Goal: Information Seeking & Learning: Check status

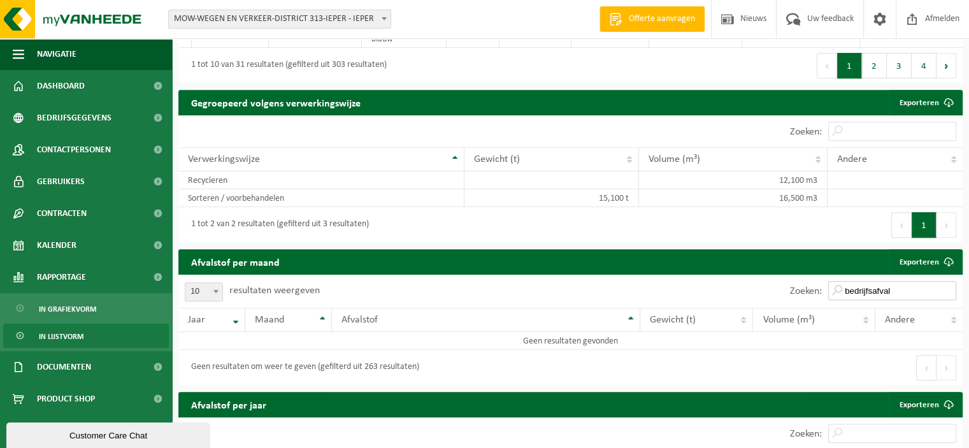
scroll to position [773, 0]
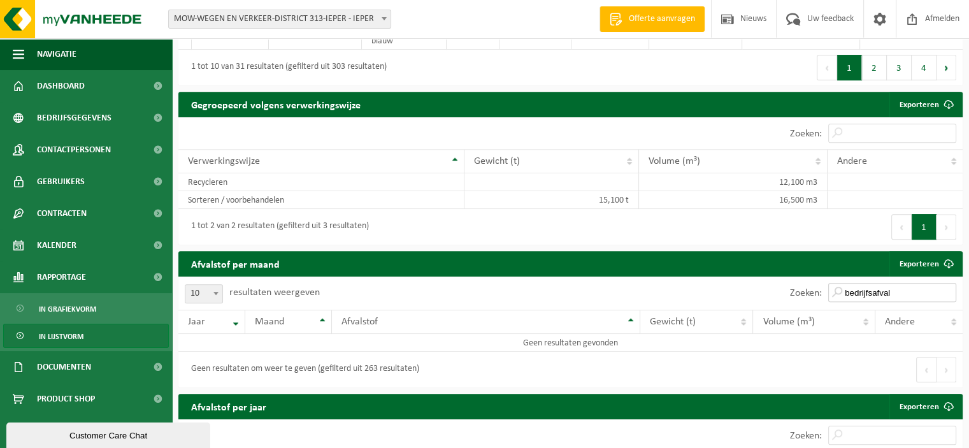
click at [840, 292] on input "bedrijfsafval" at bounding box center [892, 292] width 128 height 19
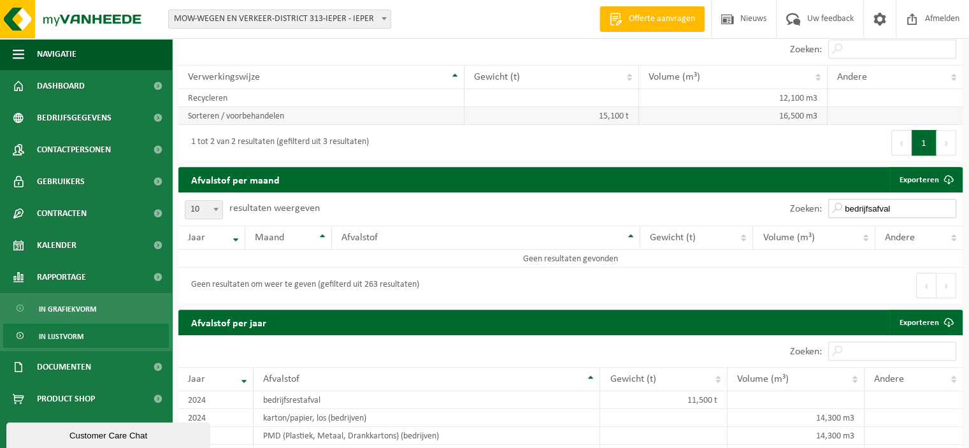
scroll to position [837, 0]
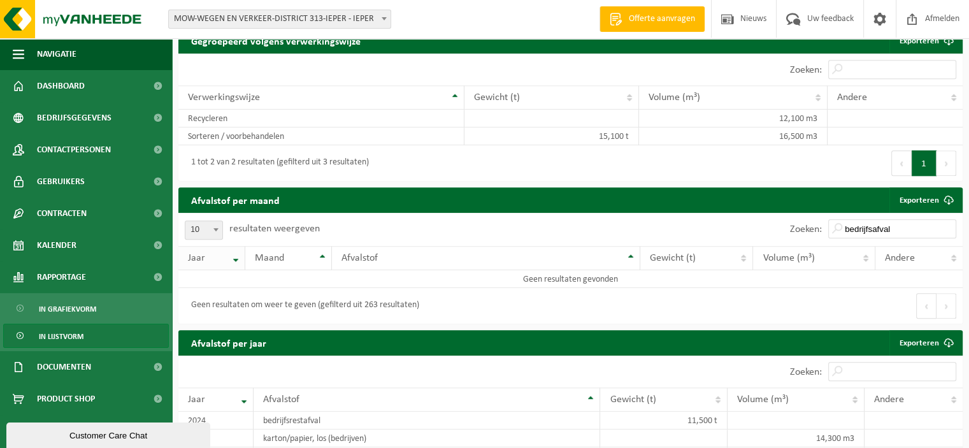
click at [237, 261] on th "Jaar" at bounding box center [211, 258] width 67 height 24
click at [240, 264] on th "Jaar" at bounding box center [211, 258] width 67 height 24
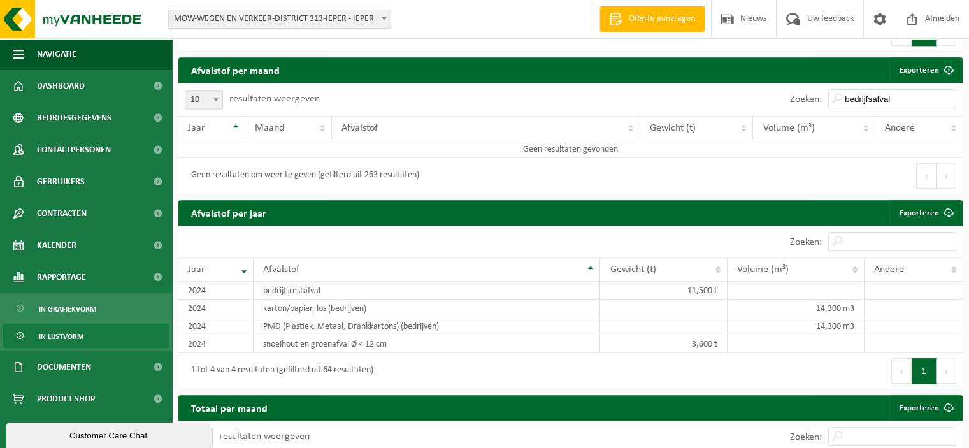
scroll to position [1028, 0]
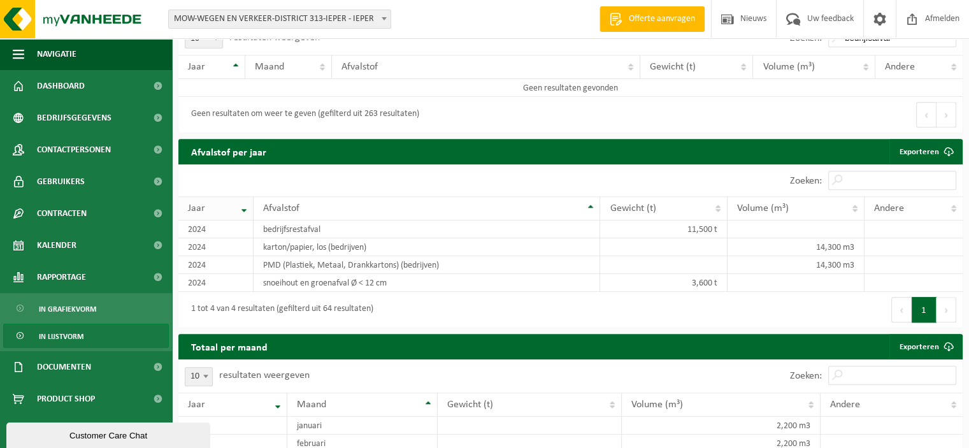
click at [247, 213] on th "Jaar" at bounding box center [215, 208] width 75 height 24
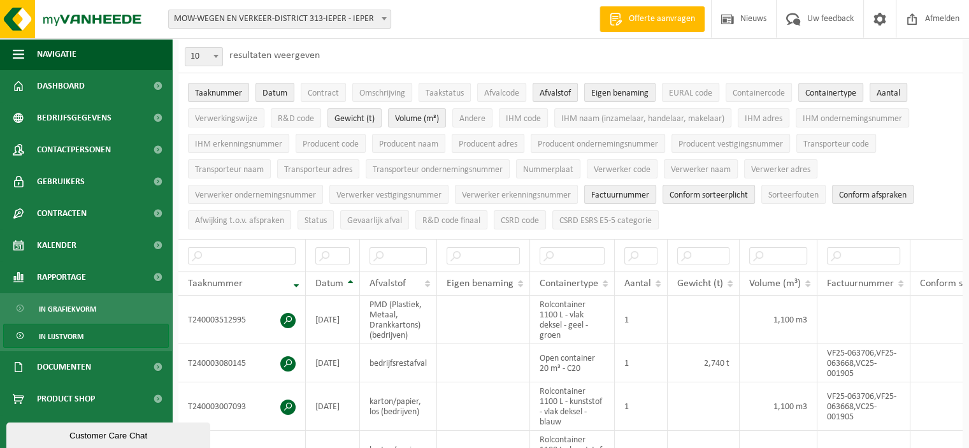
scroll to position [0, 0]
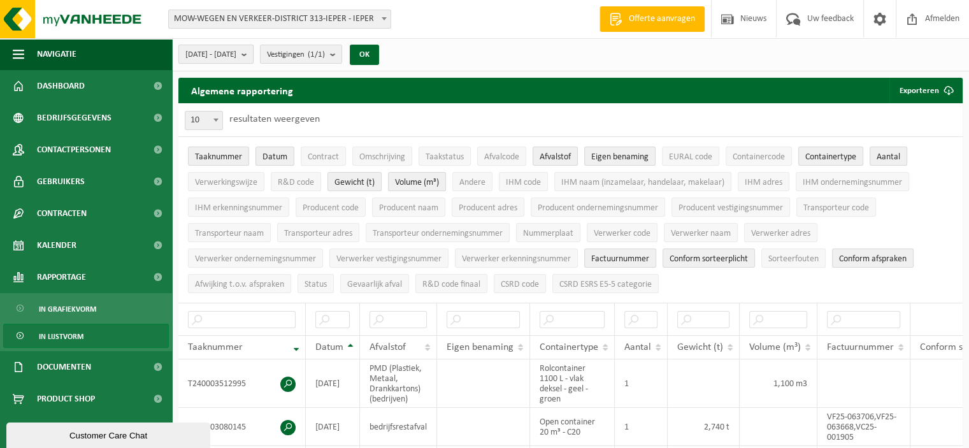
click at [253, 54] on b "submit" at bounding box center [246, 54] width 11 height 18
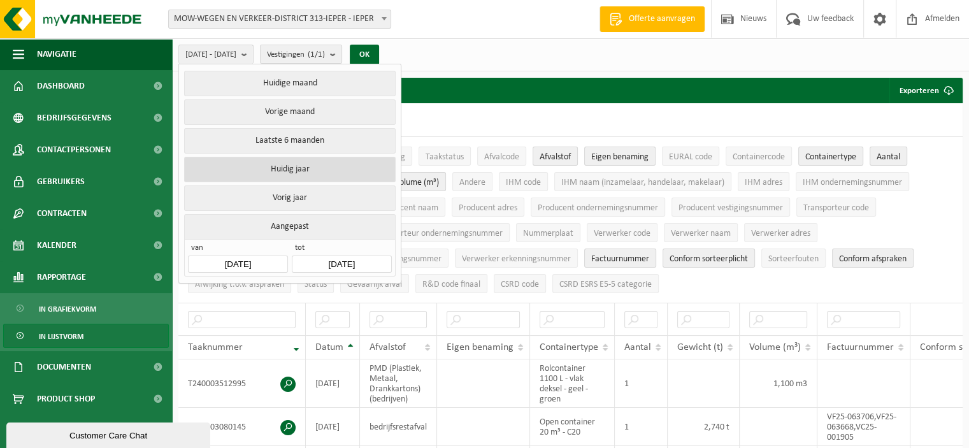
click at [307, 168] on button "Huidig jaar" at bounding box center [289, 169] width 211 height 25
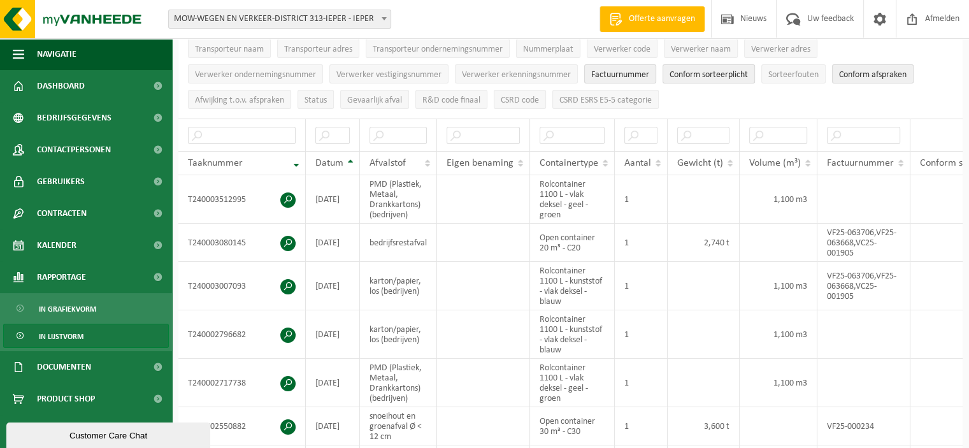
scroll to position [191, 0]
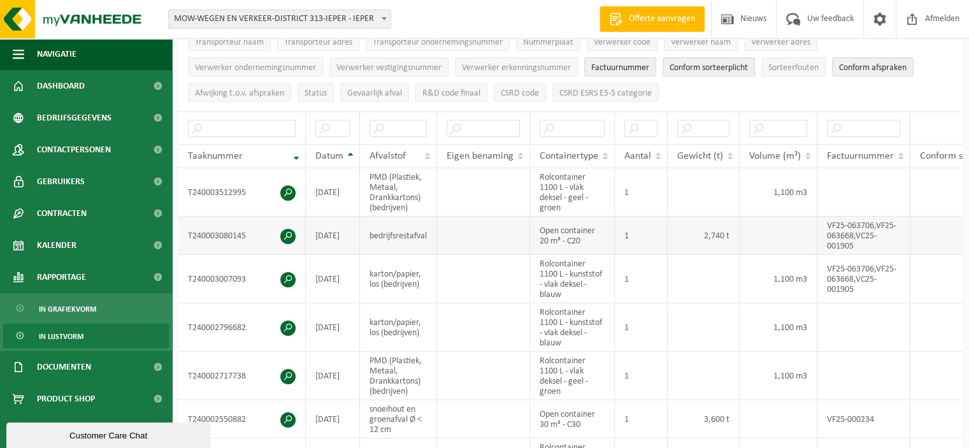
click at [289, 231] on span at bounding box center [287, 236] width 15 height 15
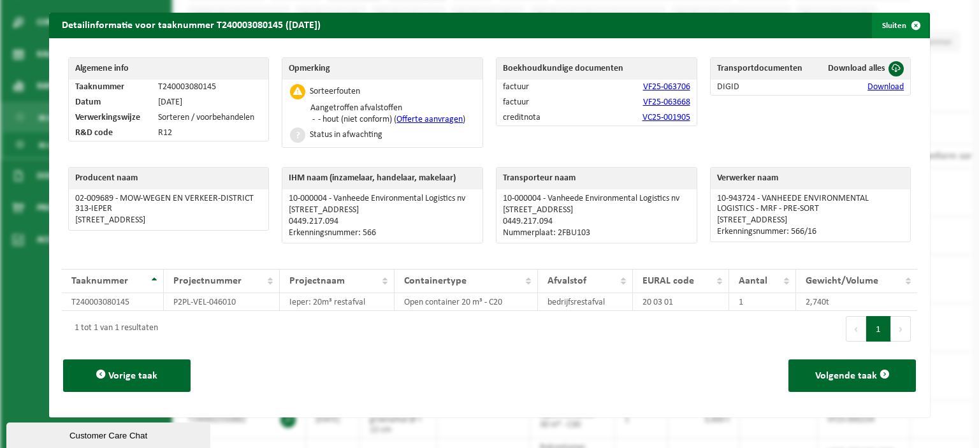
click at [907, 24] on span "button" at bounding box center [915, 25] width 25 height 25
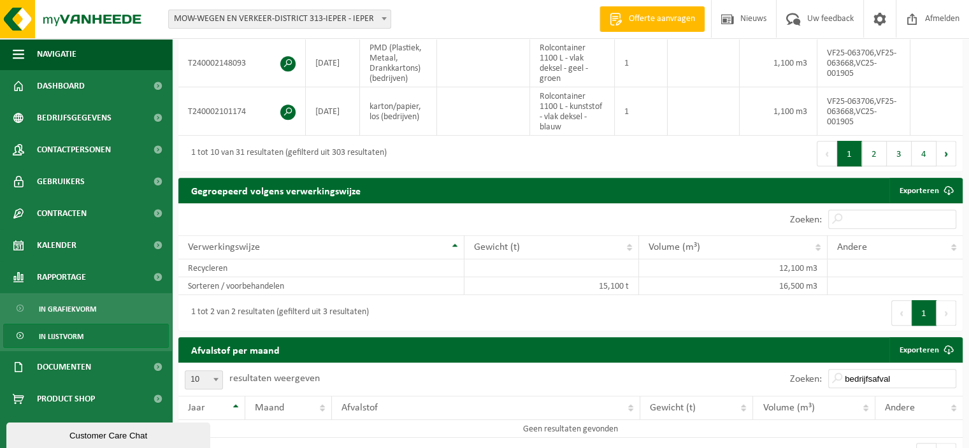
scroll to position [764, 0]
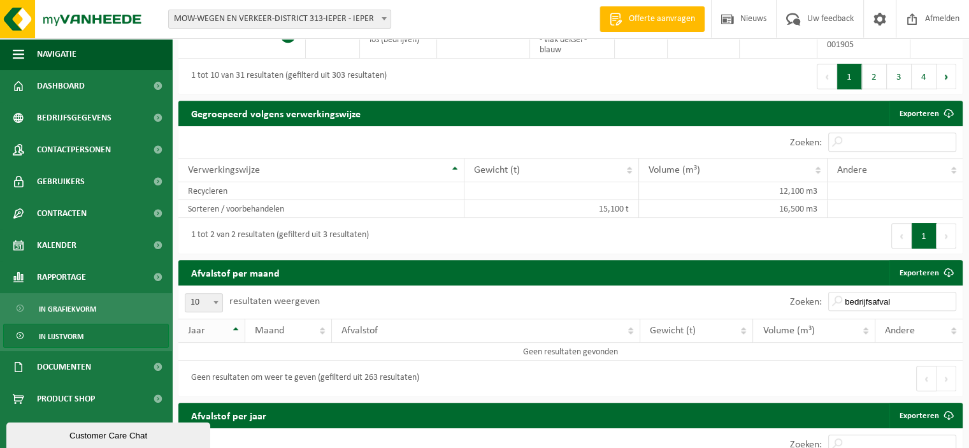
click at [235, 333] on th "Jaar" at bounding box center [211, 331] width 67 height 24
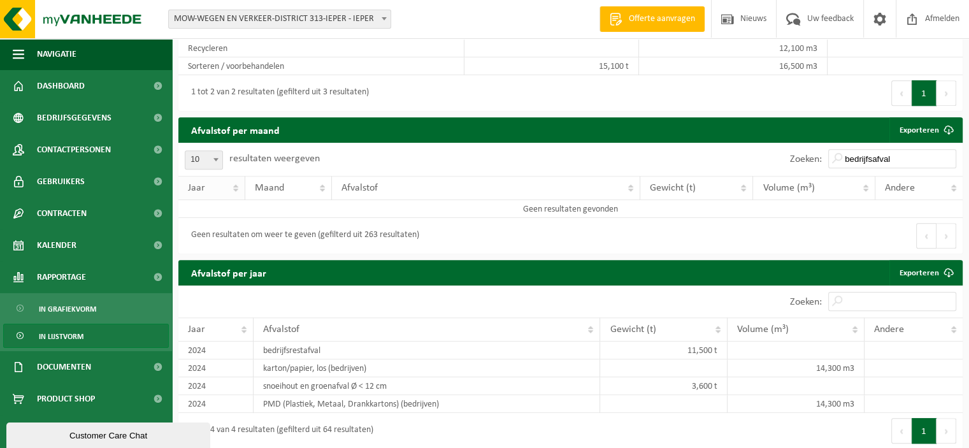
scroll to position [956, 0]
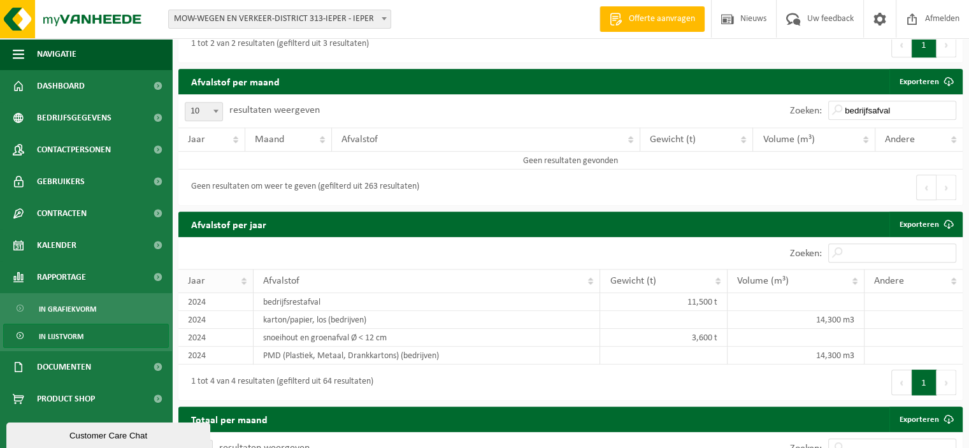
click at [245, 287] on th "Jaar" at bounding box center [215, 281] width 75 height 24
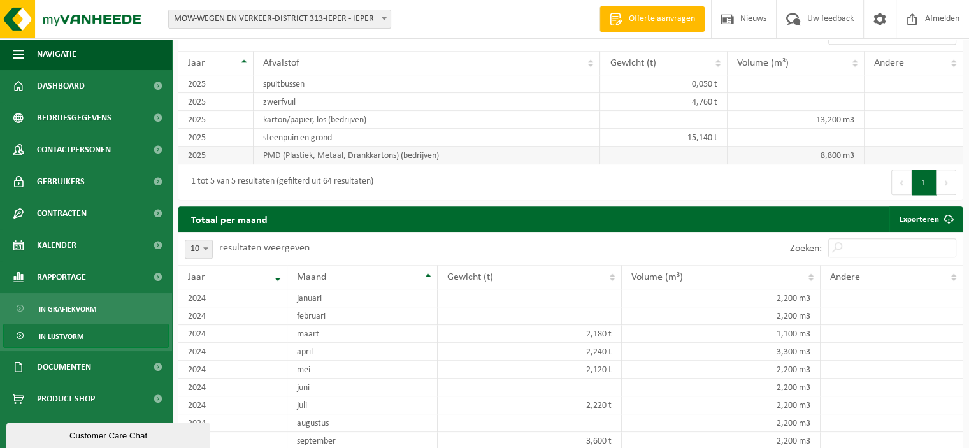
scroll to position [1237, 0]
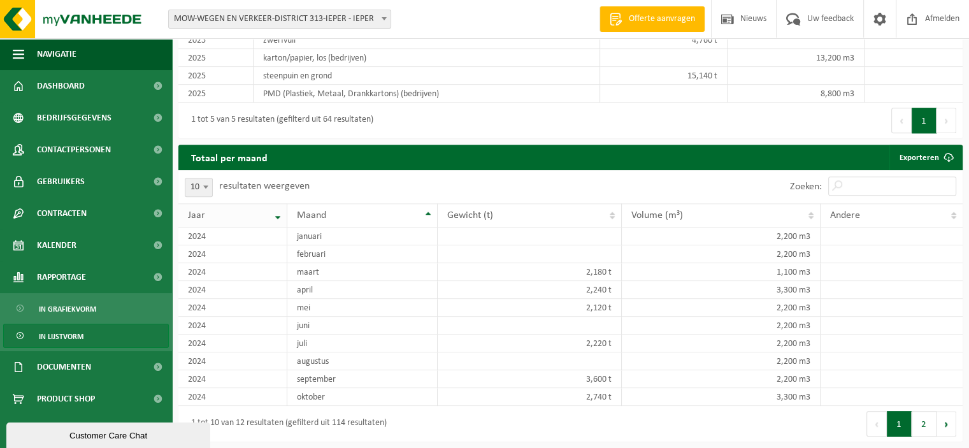
click at [278, 222] on th "Jaar" at bounding box center [232, 215] width 109 height 24
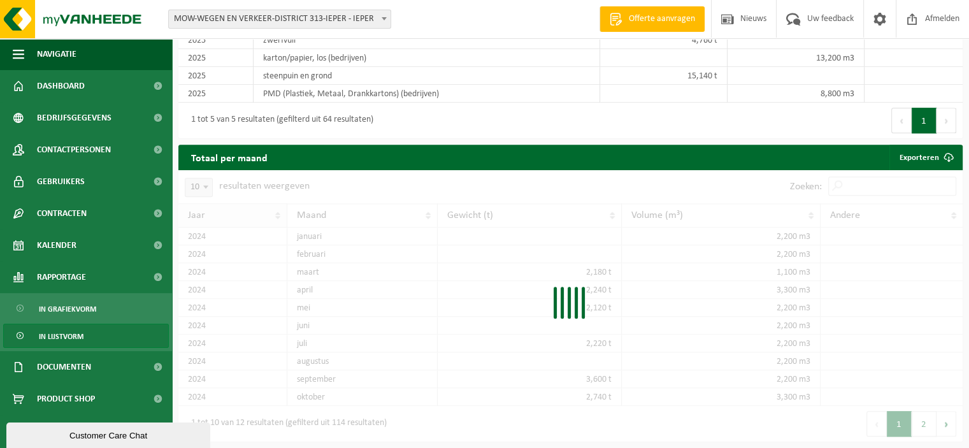
scroll to position [1220, 0]
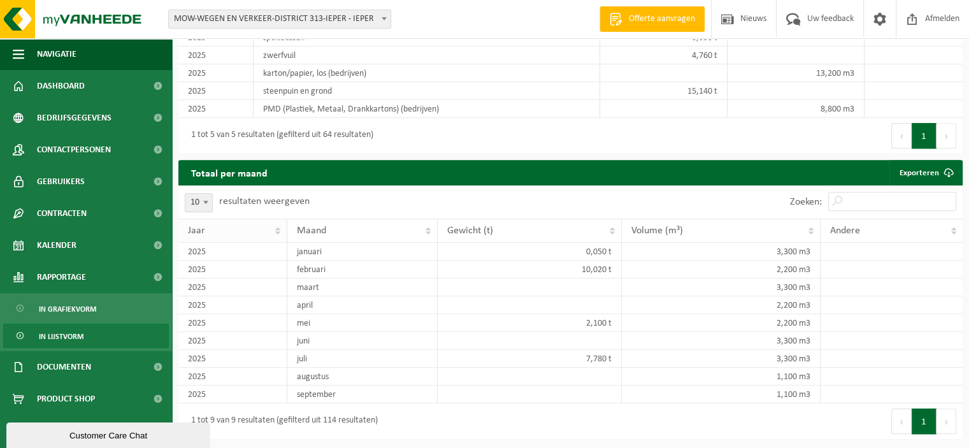
click at [279, 234] on th "Jaar" at bounding box center [232, 231] width 109 height 24
click at [278, 236] on th "Jaar" at bounding box center [232, 231] width 109 height 24
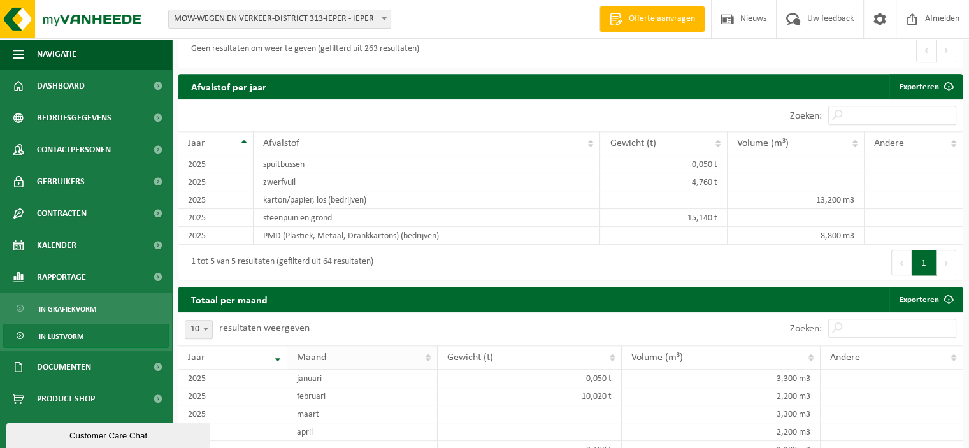
scroll to position [1093, 0]
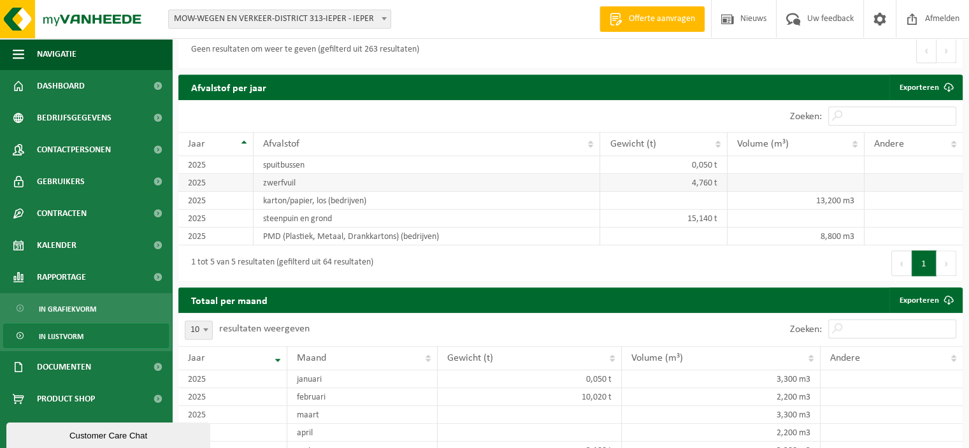
click at [296, 189] on td "zwerfvuil" at bounding box center [427, 183] width 347 height 18
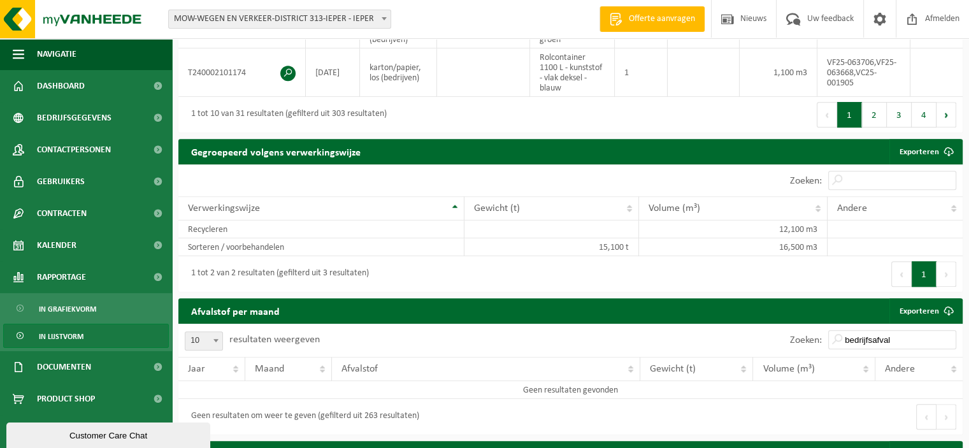
scroll to position [710, 0]
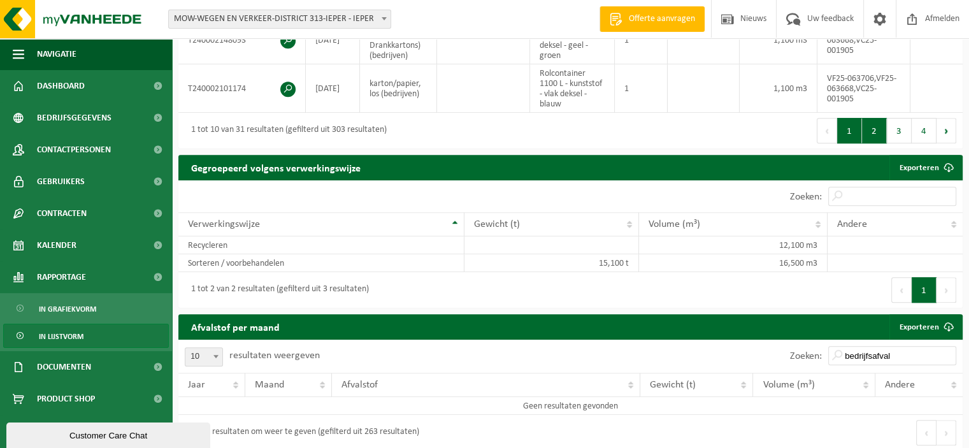
click at [872, 142] on button "2" at bounding box center [874, 130] width 25 height 25
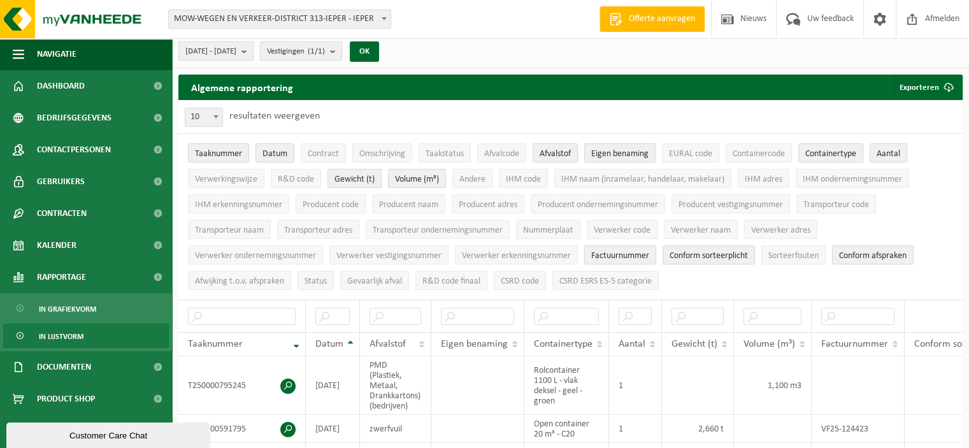
scroll to position [0, 0]
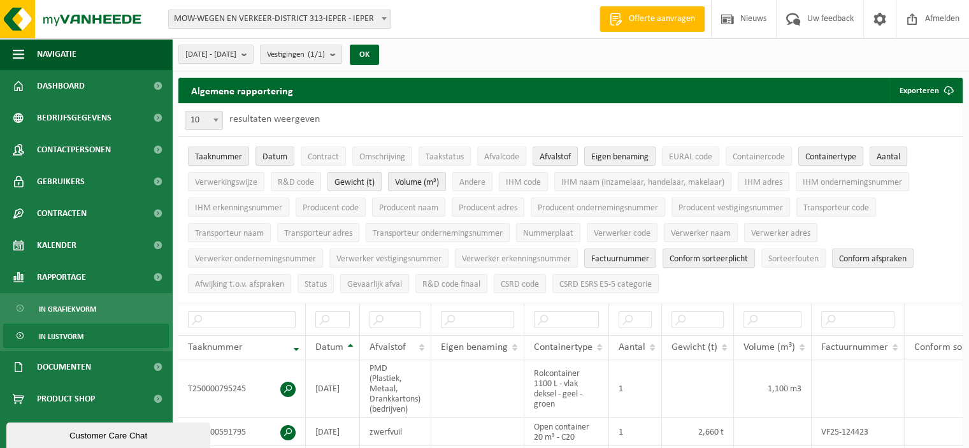
click at [80, 336] on span "In lijstvorm" at bounding box center [61, 336] width 45 height 24
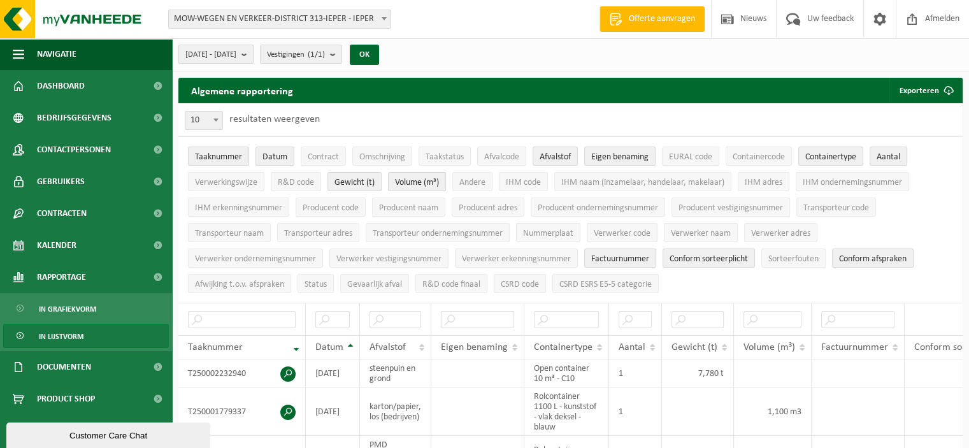
click at [253, 52] on b "submit" at bounding box center [246, 54] width 11 height 18
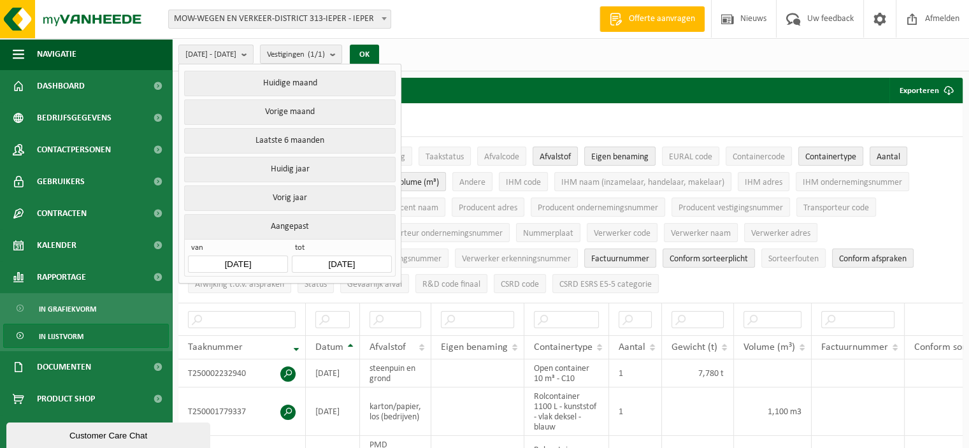
click at [306, 222] on button "Aangepast" at bounding box center [289, 226] width 211 height 25
click at [303, 169] on button "Huidig jaar" at bounding box center [289, 169] width 211 height 25
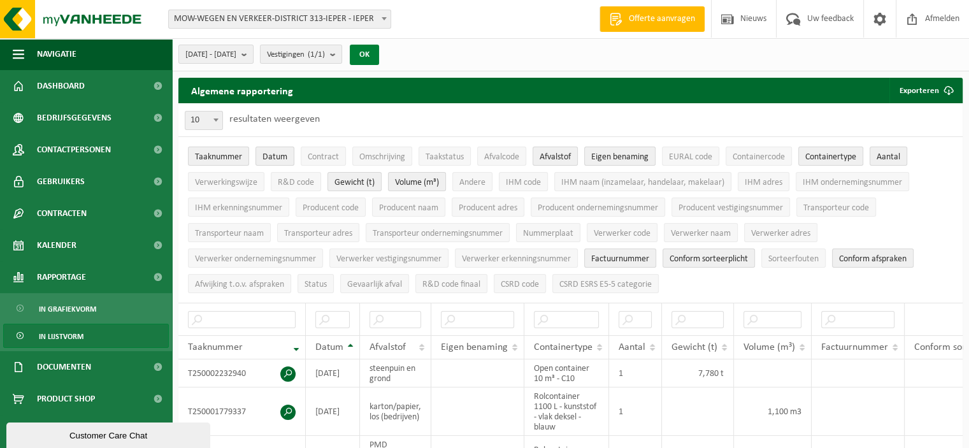
click at [379, 56] on button "OK" at bounding box center [364, 55] width 29 height 20
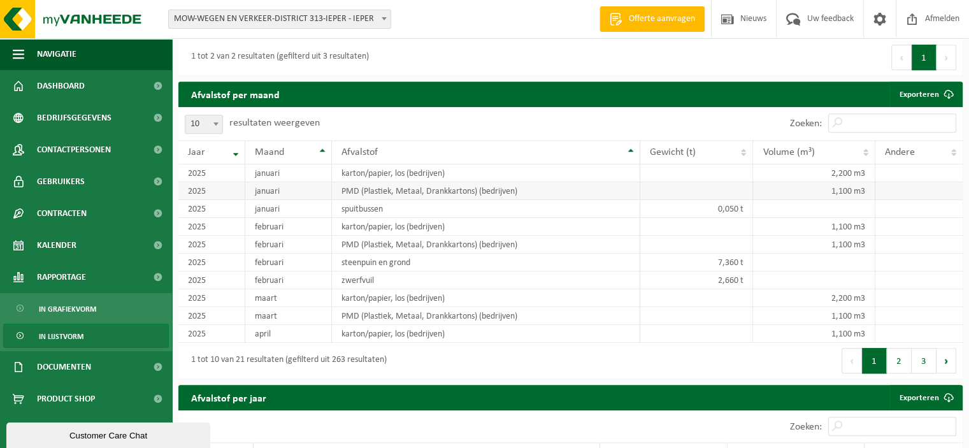
scroll to position [956, 0]
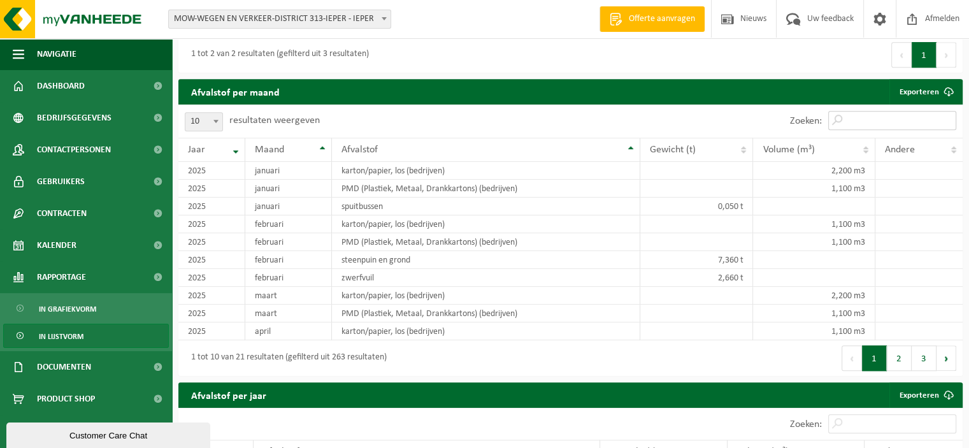
click at [877, 129] on input "Zoeken:" at bounding box center [892, 120] width 128 height 19
type input "bedrijfsafval"
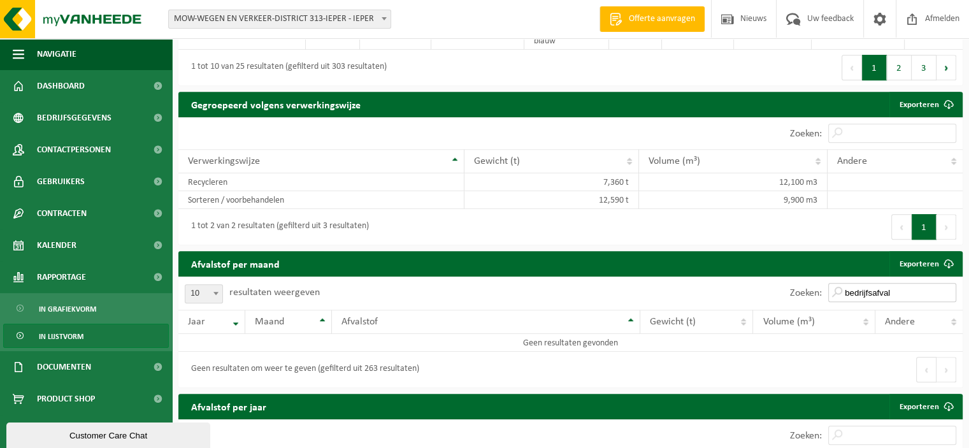
scroll to position [782, 0]
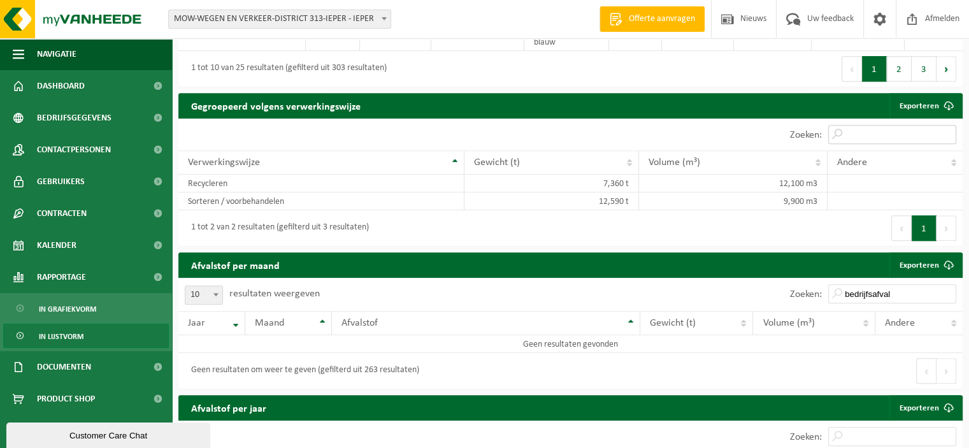
click at [850, 143] on input "Zoeken:" at bounding box center [892, 134] width 128 height 19
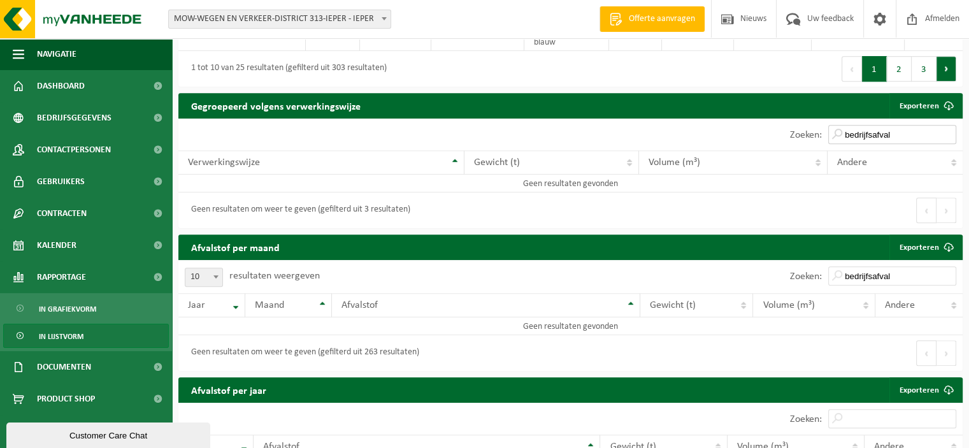
type input "bedrijfsafval"
click at [954, 71] on button "Volgende" at bounding box center [946, 68] width 20 height 25
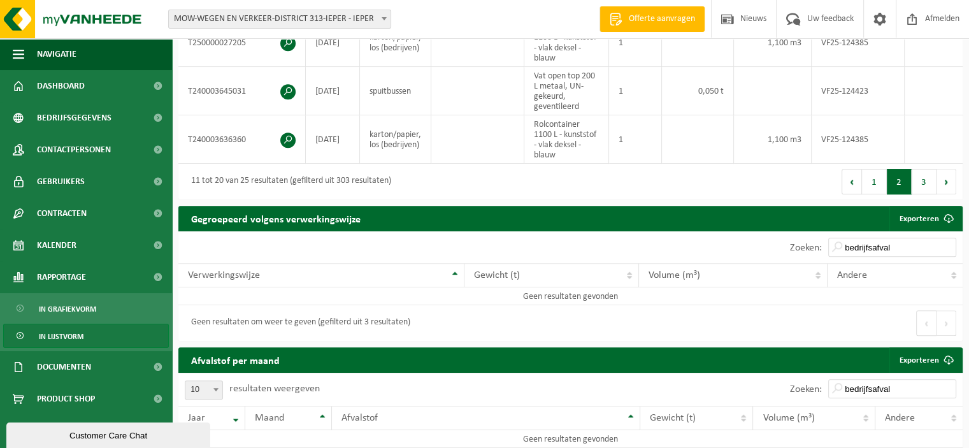
scroll to position [655, 0]
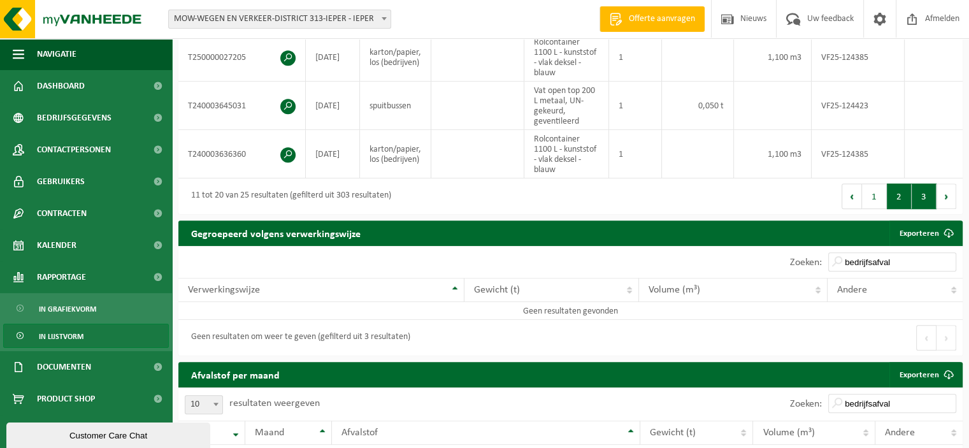
click at [932, 208] on button "3" at bounding box center [924, 195] width 25 height 25
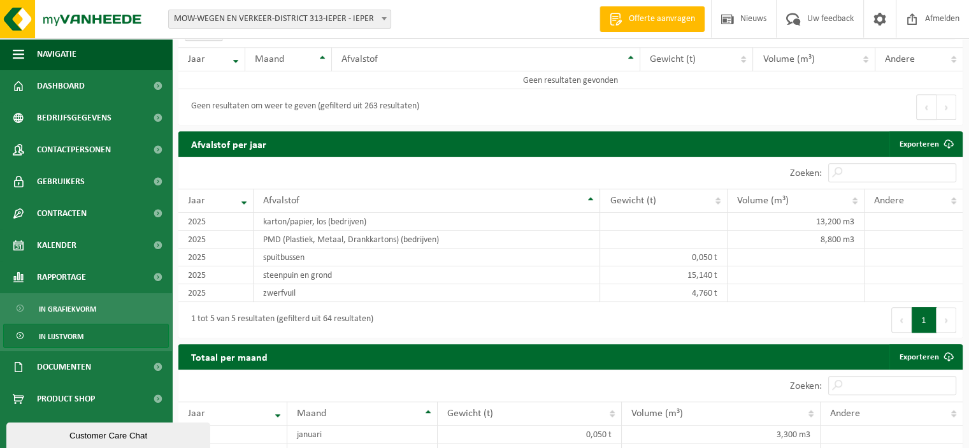
scroll to position [823, 0]
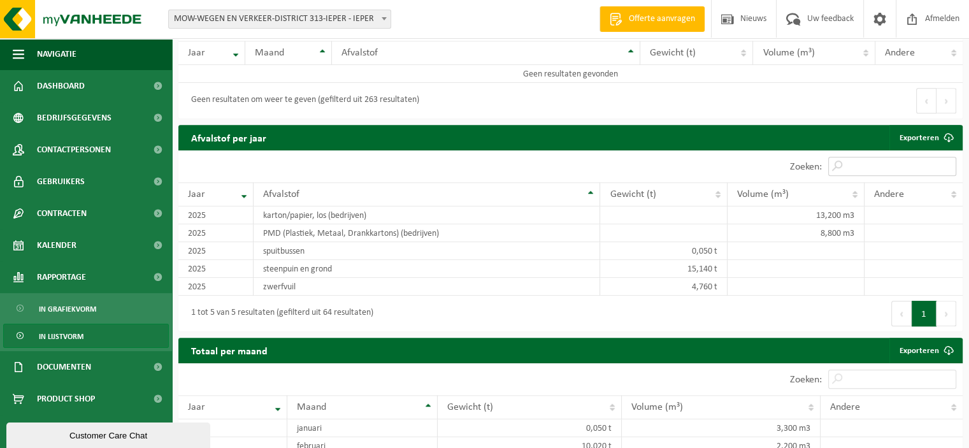
click at [882, 166] on input "Zoeken:" at bounding box center [892, 166] width 128 height 19
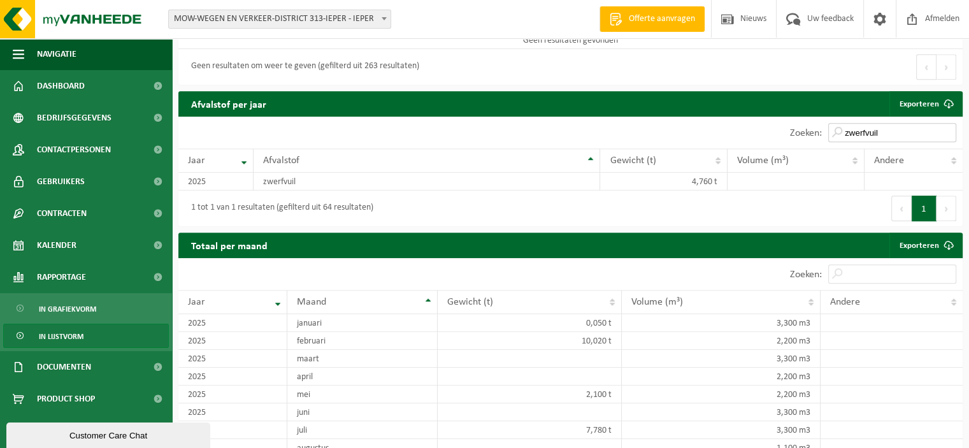
scroll to position [887, 0]
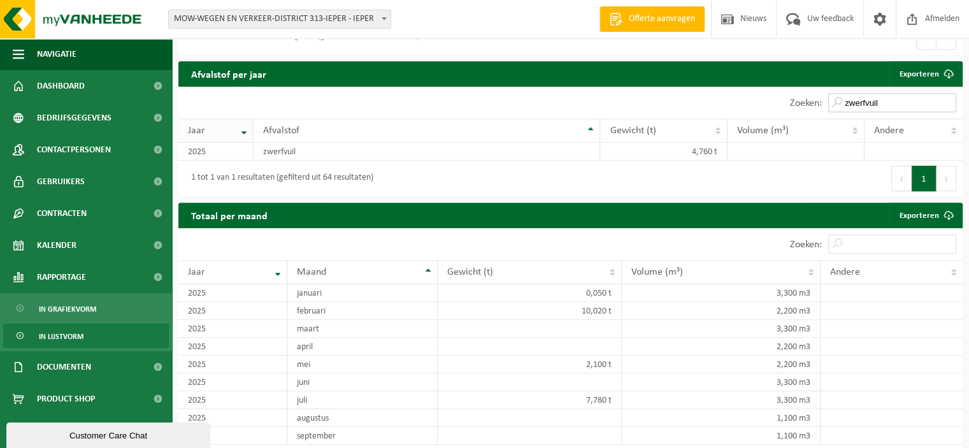
type input "zwerfvuil"
click at [247, 134] on th "Jaar" at bounding box center [215, 130] width 75 height 24
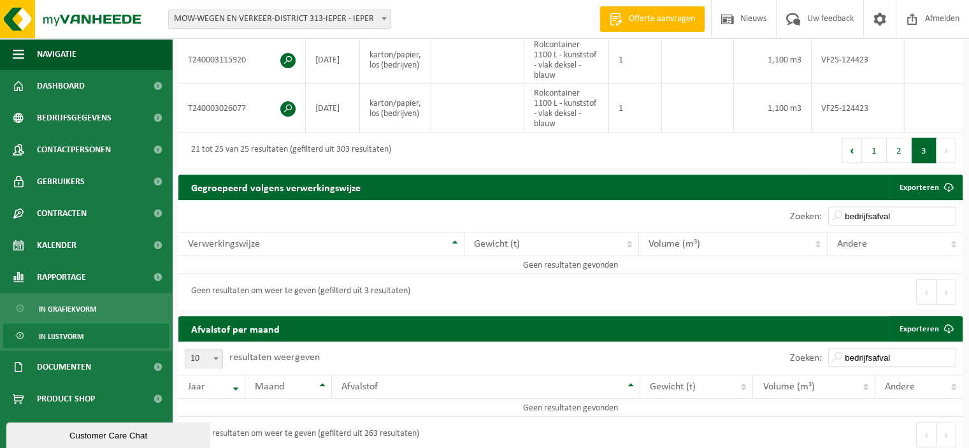
scroll to position [482, 0]
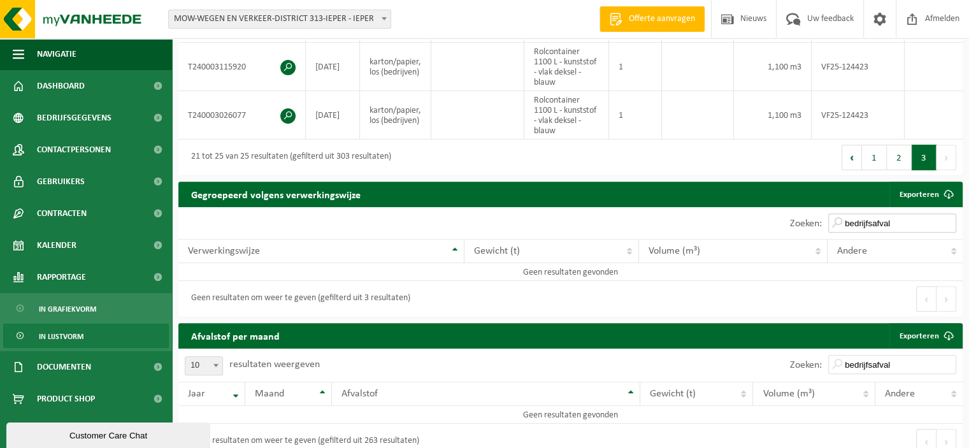
click at [934, 231] on input "bedrijfsafval" at bounding box center [892, 222] width 128 height 19
type input "b"
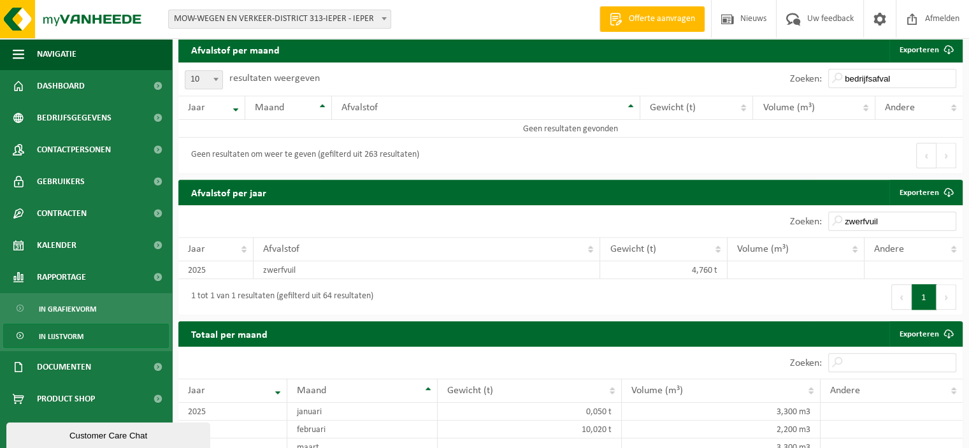
scroll to position [864, 0]
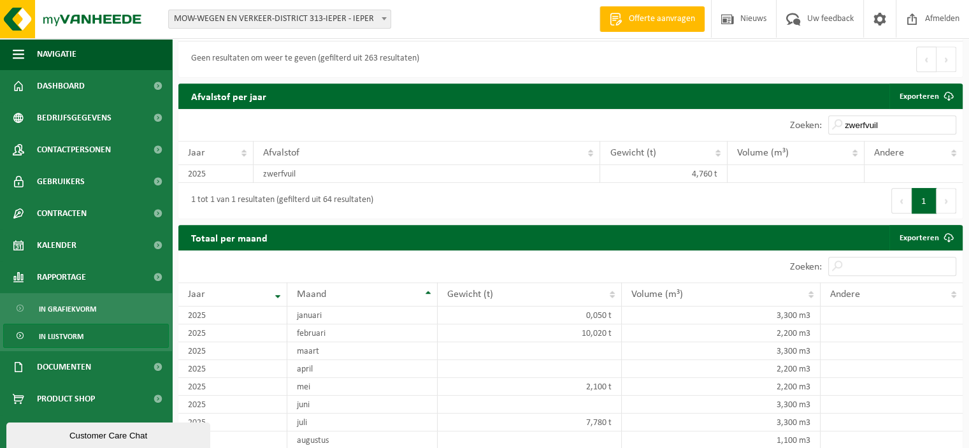
type input "zwerfvuil"
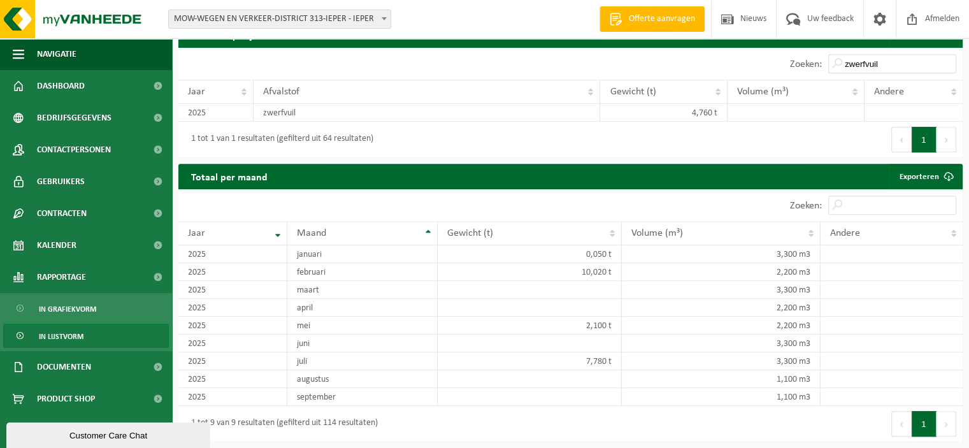
scroll to position [928, 0]
click at [278, 239] on th "Jaar" at bounding box center [232, 233] width 109 height 24
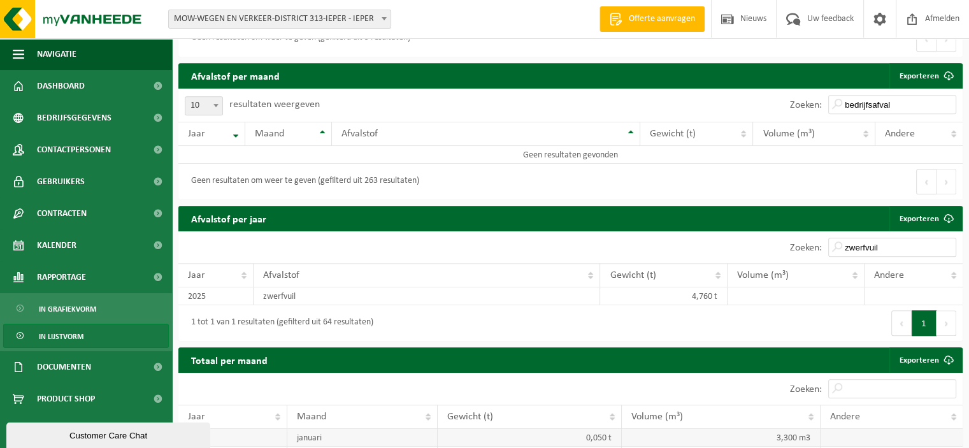
scroll to position [737, 0]
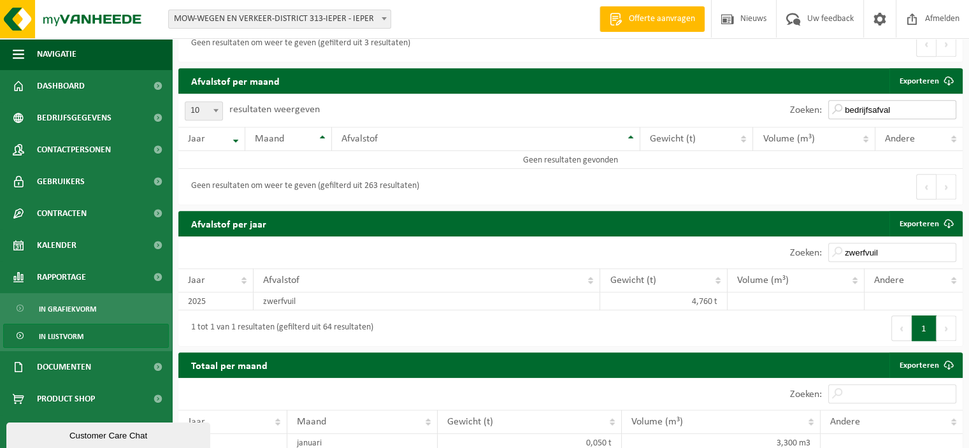
click at [947, 114] on input "bedrijfsafval" at bounding box center [892, 109] width 128 height 19
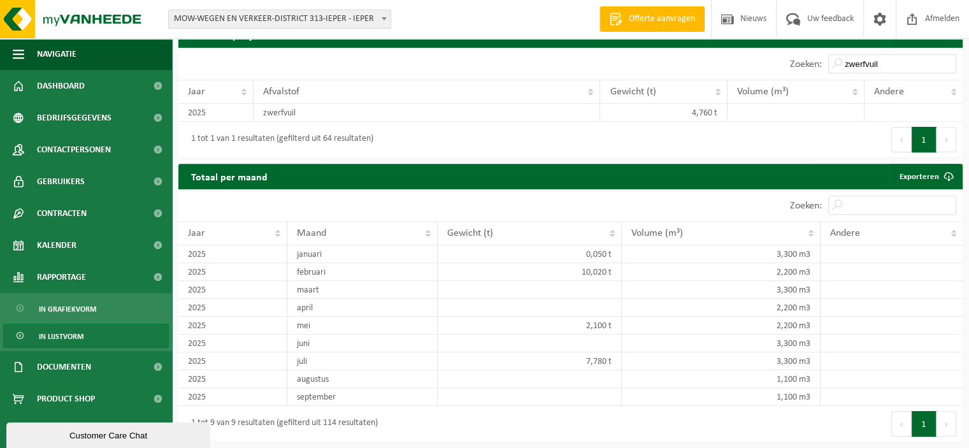
scroll to position [819, 0]
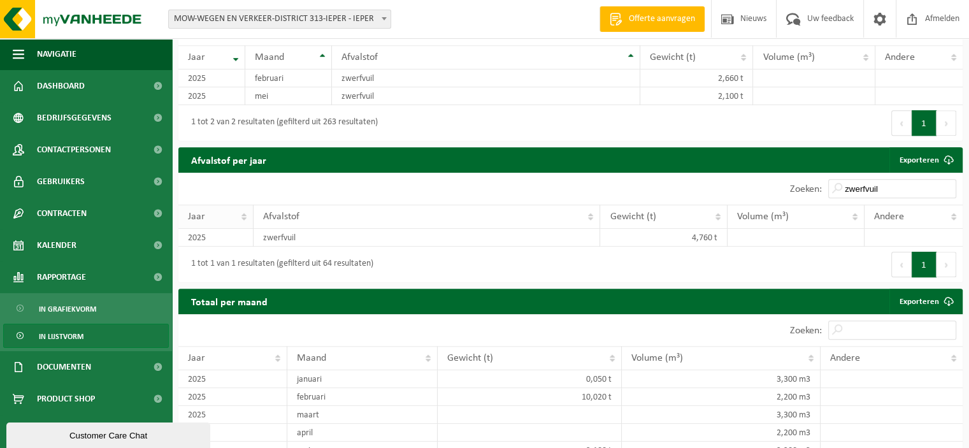
click at [245, 221] on th "Jaar" at bounding box center [215, 216] width 75 height 24
click at [243, 219] on th "Jaar" at bounding box center [215, 216] width 75 height 24
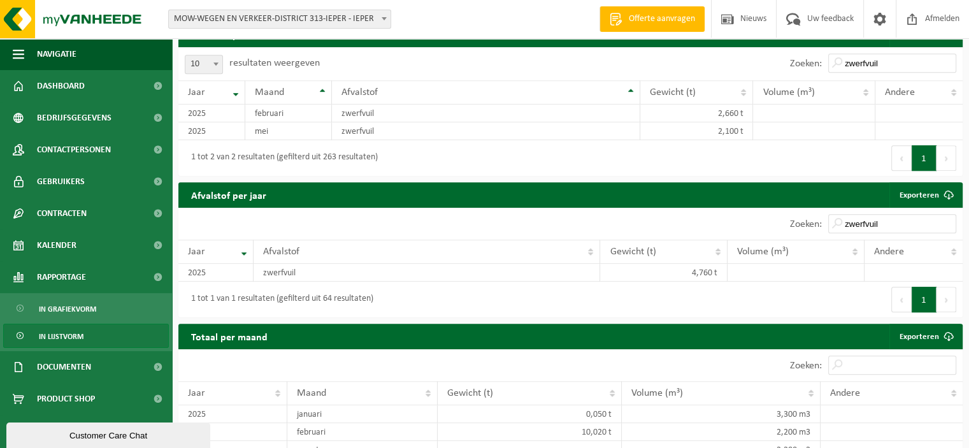
scroll to position [755, 0]
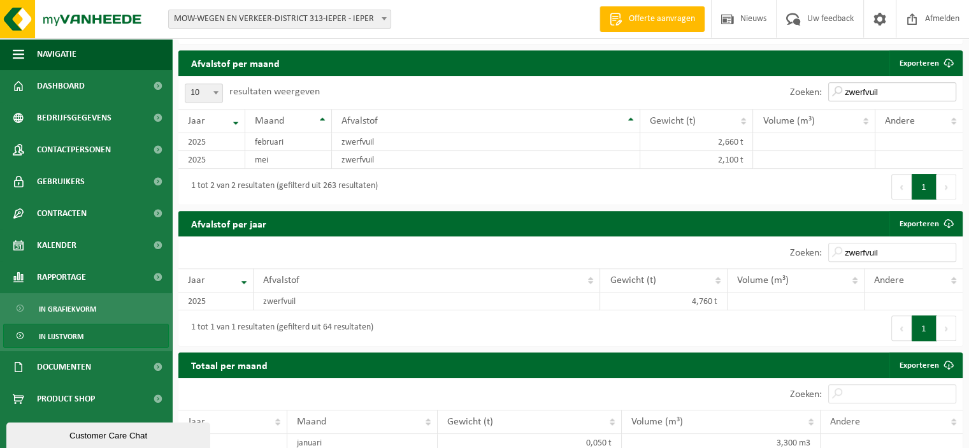
click at [890, 96] on input "zwerfvuil" at bounding box center [892, 91] width 128 height 19
type input "z"
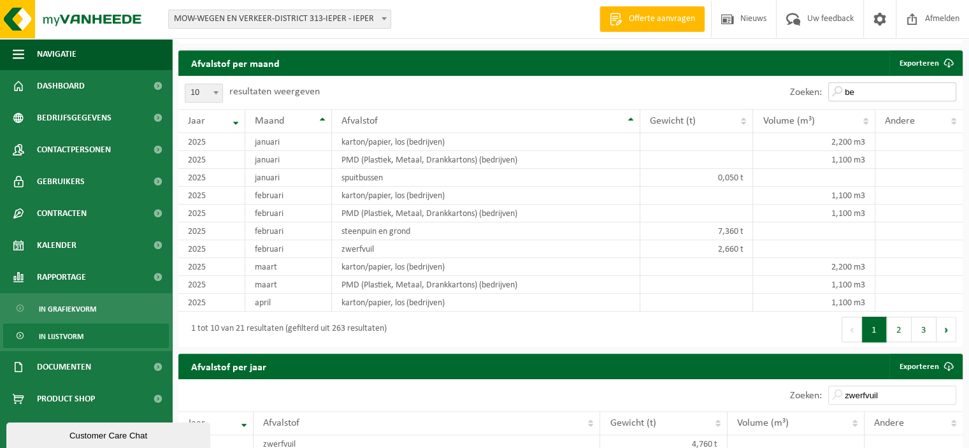
type input "b"
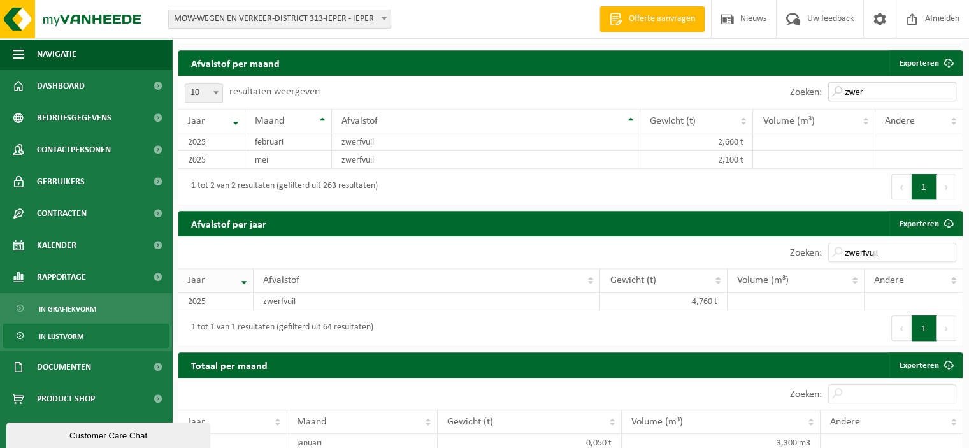
type input "zwer"
click at [243, 289] on th "Jaar" at bounding box center [215, 280] width 75 height 24
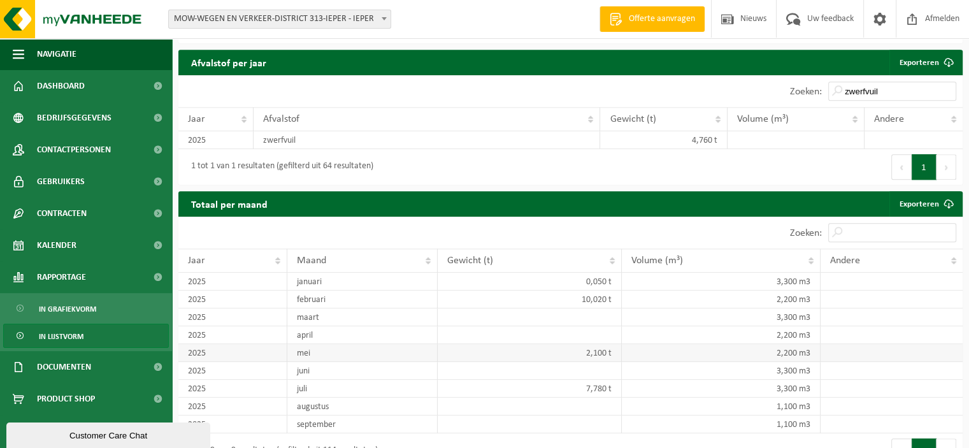
scroll to position [946, 0]
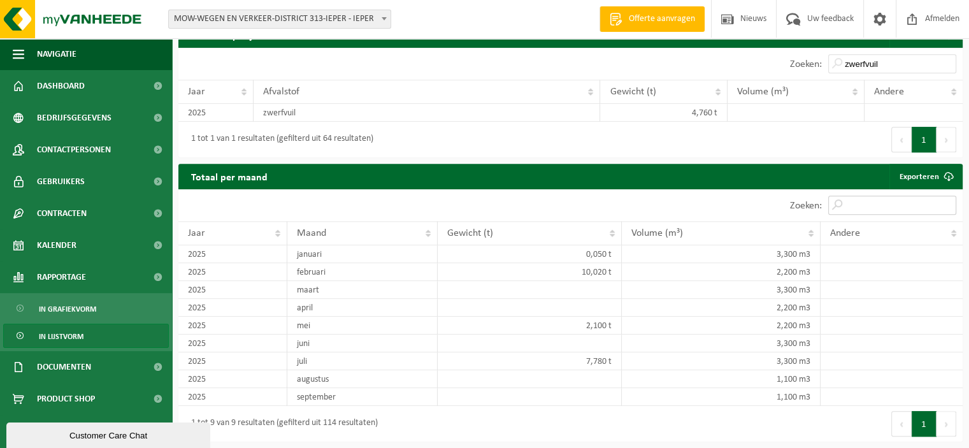
click at [882, 208] on input "Zoeken:" at bounding box center [892, 205] width 128 height 19
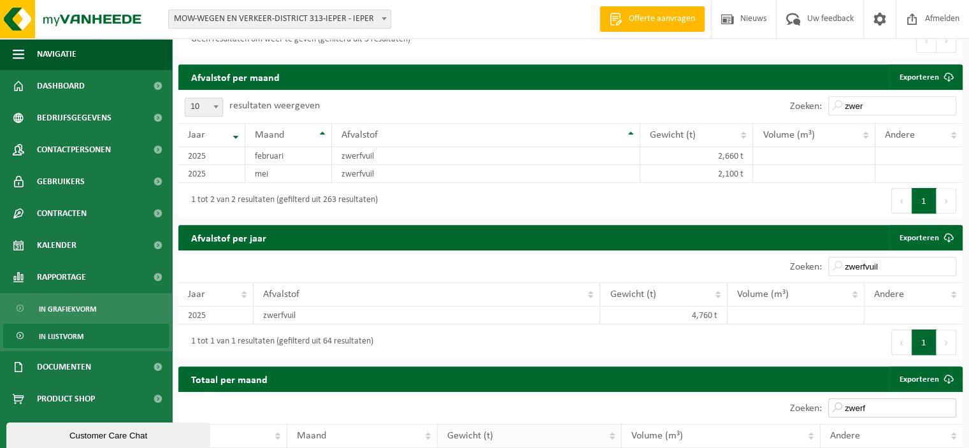
scroll to position [805, 0]
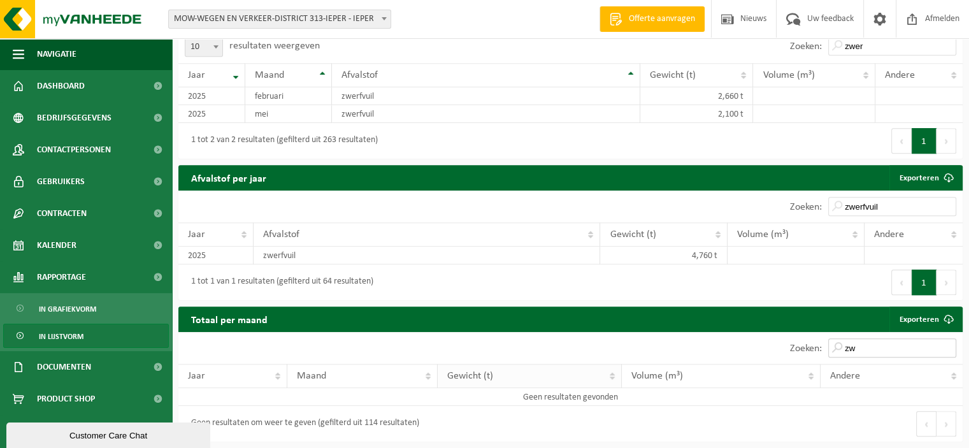
type input "z"
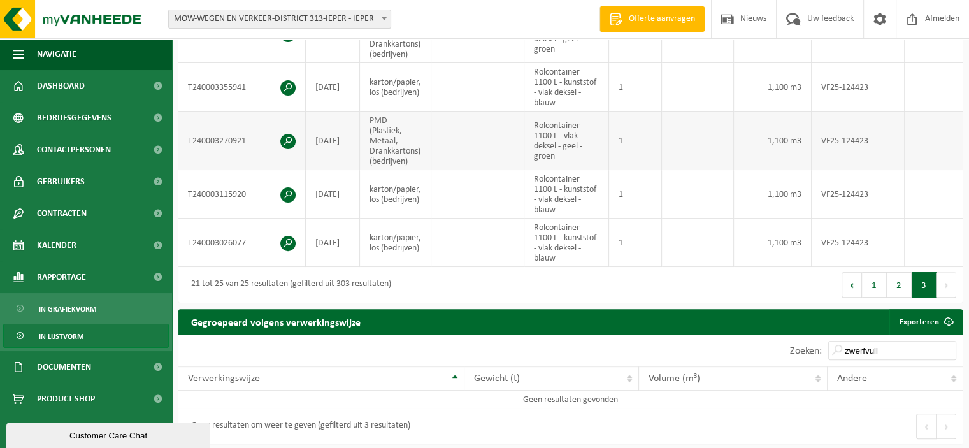
scroll to position [359, 0]
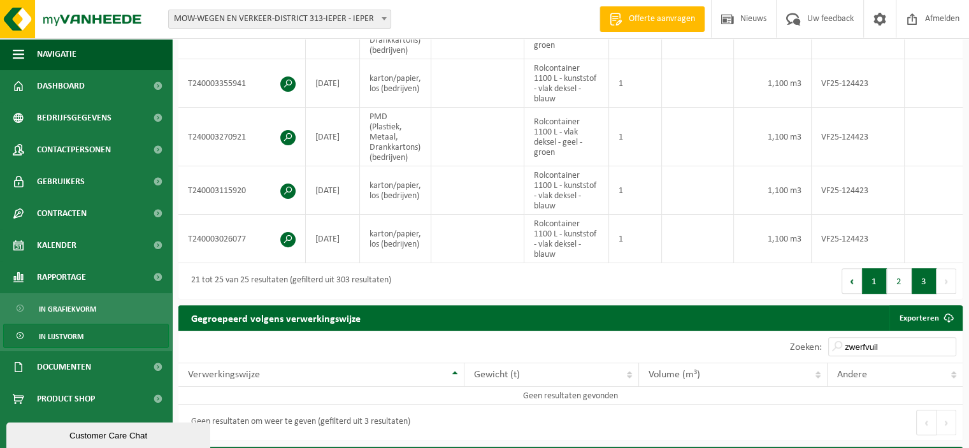
type input "bedrijf"
click at [884, 284] on button "1" at bounding box center [874, 280] width 25 height 25
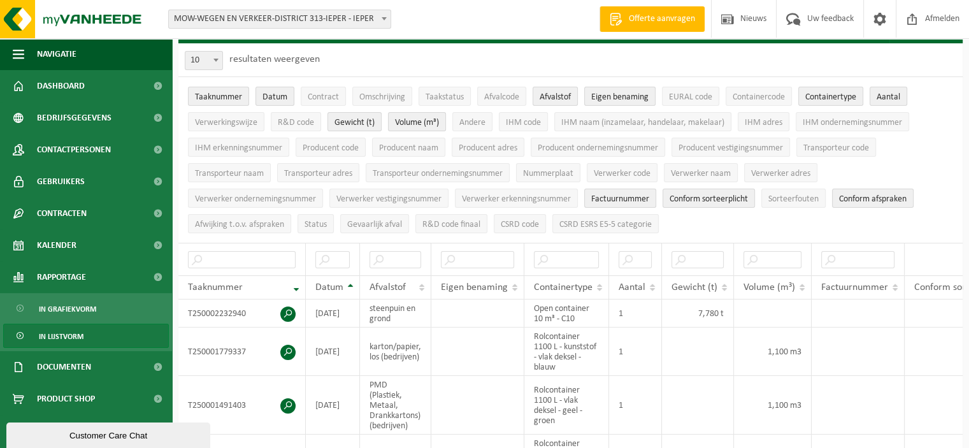
scroll to position [0, 0]
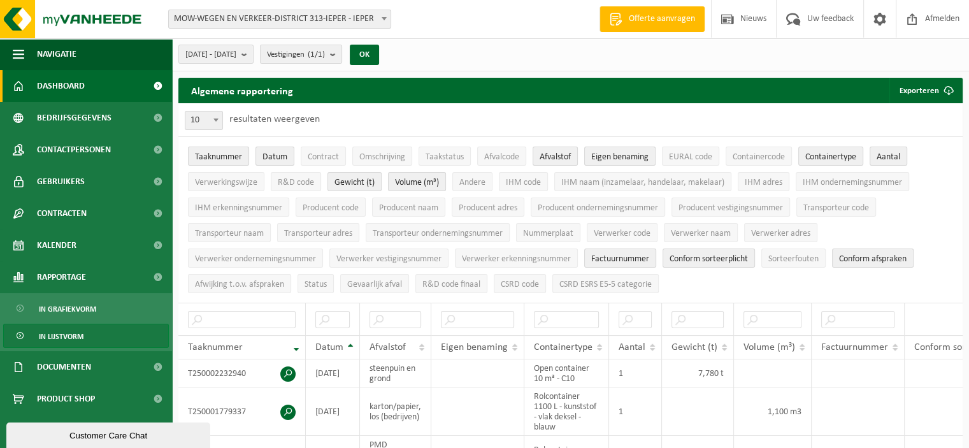
click at [58, 83] on span "Dashboard" at bounding box center [61, 86] width 48 height 32
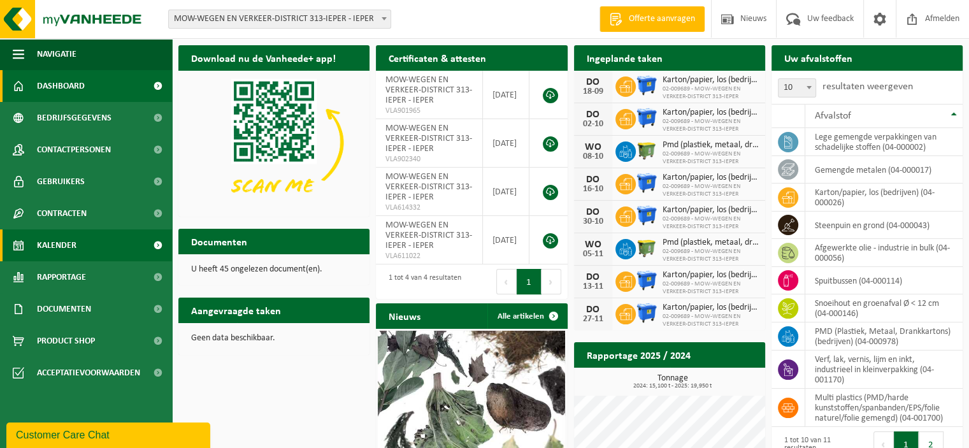
click at [72, 250] on span "Kalender" at bounding box center [56, 245] width 39 height 32
